Goal: Task Accomplishment & Management: Use online tool/utility

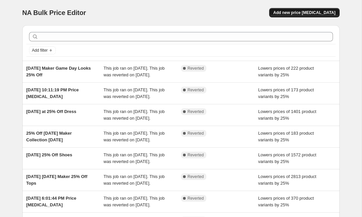
click at [308, 12] on span "Add new price [MEDICAL_DATA]" at bounding box center [304, 12] width 62 height 5
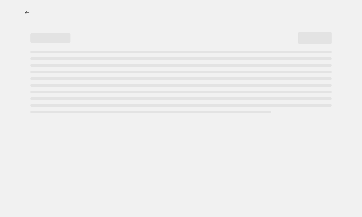
select select "percentage"
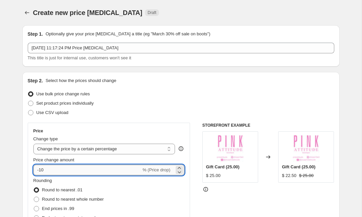
click at [75, 167] on input "-10" at bounding box center [87, 170] width 108 height 11
click at [62, 173] on input "-10" at bounding box center [87, 170] width 108 height 11
type input "-1"
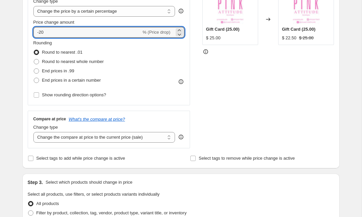
scroll to position [141, 0]
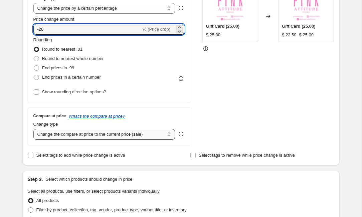
type input "-20"
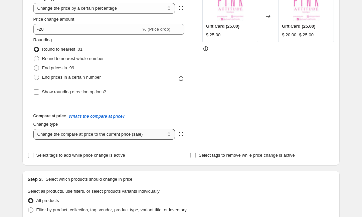
select select "no_change"
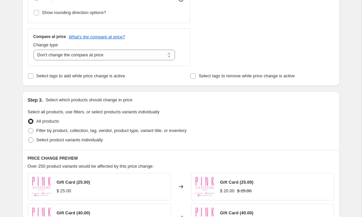
scroll to position [221, 0]
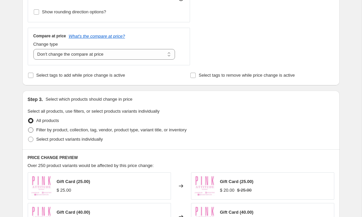
click at [32, 130] on span at bounding box center [30, 130] width 5 height 5
click at [28, 128] on input "Filter by product, collection, tag, vendor, product type, variant title, or inv…" at bounding box center [28, 128] width 0 height 0
radio input "true"
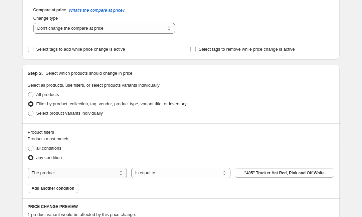
scroll to position [257, 0]
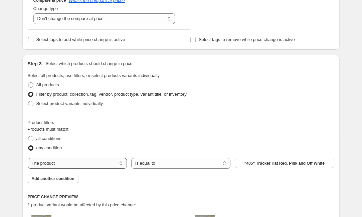
select select "collection"
click at [254, 167] on button "ACCESSORIES" at bounding box center [284, 163] width 99 height 9
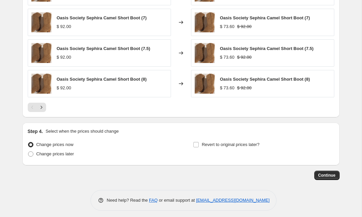
scroll to position [523, 0]
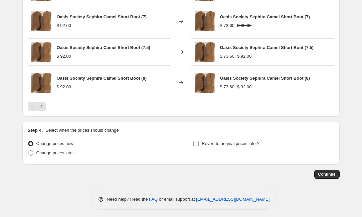
click at [197, 144] on input "Revert to original prices later?" at bounding box center [195, 143] width 5 height 5
checkbox input "true"
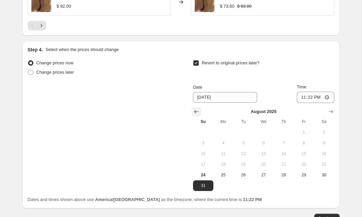
scroll to position [607, 0]
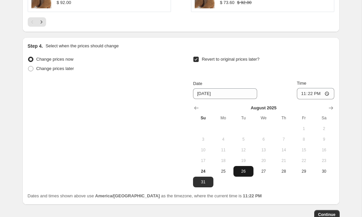
click at [246, 173] on span "26" at bounding box center [243, 171] width 15 height 5
type input "[DATE]"
click at [311, 95] on input "23:22" at bounding box center [315, 93] width 37 height 11
click at [317, 96] on input "14:22" at bounding box center [315, 93] width 37 height 11
click at [330, 95] on input "14:00" at bounding box center [315, 93] width 37 height 11
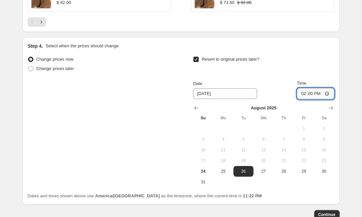
click at [330, 95] on input "14:00" at bounding box center [315, 93] width 37 height 11
click at [327, 94] on input "14:00" at bounding box center [315, 93] width 37 height 11
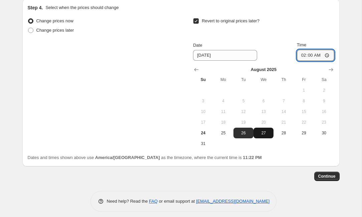
scroll to position [648, 0]
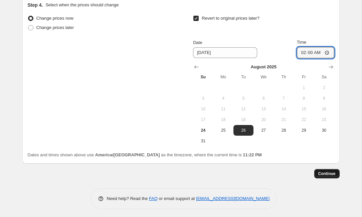
type input "02:00"
click at [328, 176] on span "Continue" at bounding box center [326, 173] width 17 height 5
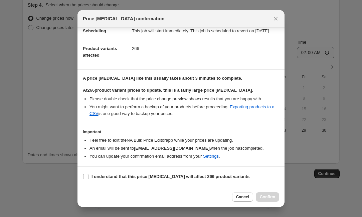
scroll to position [66, 0]
click at [84, 177] on input "I understand that this price [MEDICAL_DATA] will affect 266 product variants" at bounding box center [85, 176] width 5 height 5
checkbox input "true"
click at [269, 199] on span "Confirm" at bounding box center [267, 197] width 15 height 5
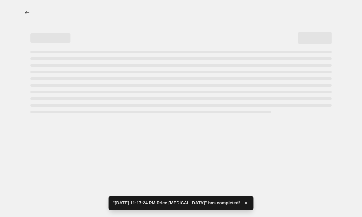
select select "percentage"
select select "no_change"
select select "collection"
